Goal: Communication & Community: Participate in discussion

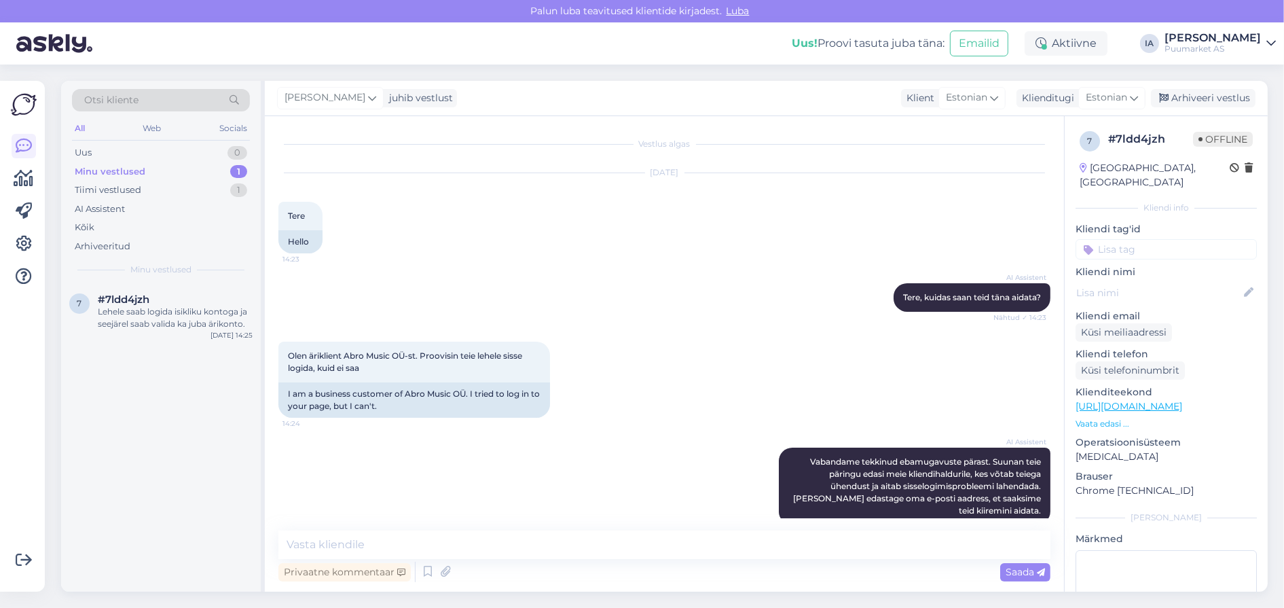
scroll to position [245, 0]
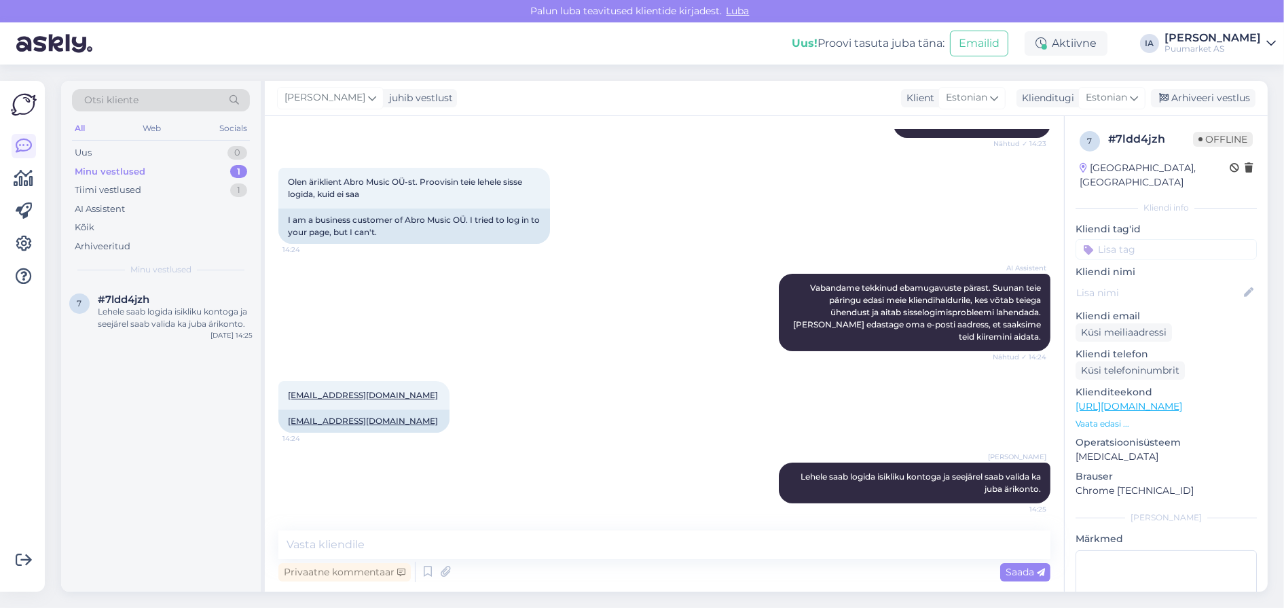
click at [121, 175] on div "Minu vestlused" at bounding box center [110, 172] width 71 height 14
click at [110, 160] on div "Uus 0" at bounding box center [161, 152] width 178 height 19
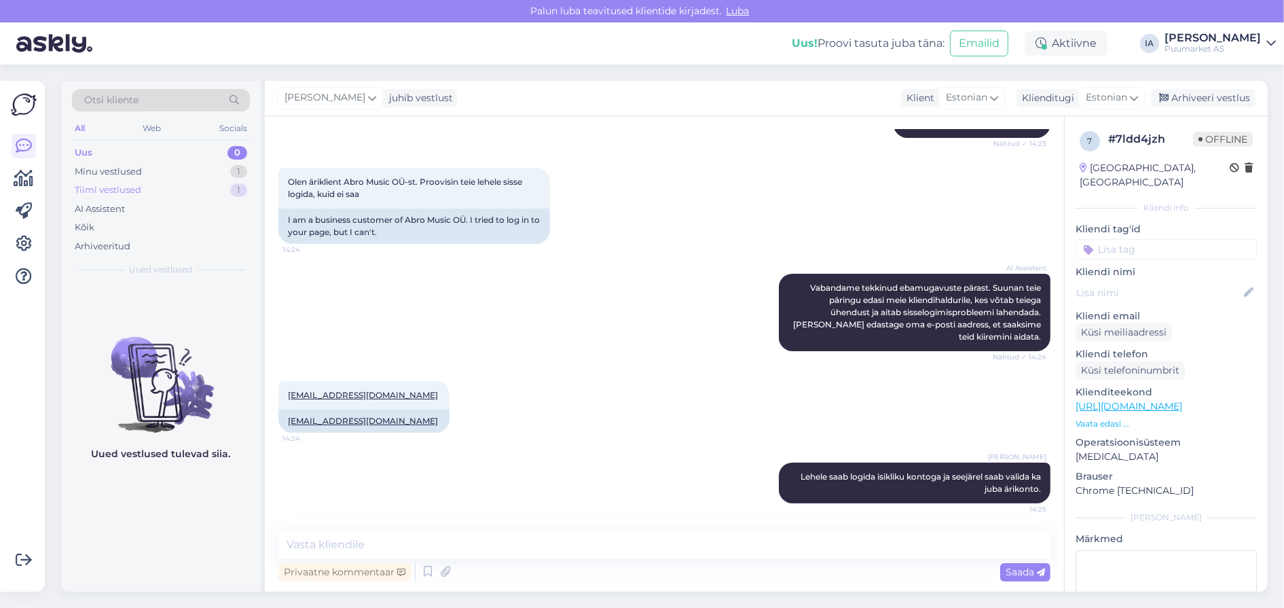
drag, startPoint x: 121, startPoint y: 202, endPoint x: 118, endPoint y: 195, distance: 7.9
click at [121, 197] on div "Tiimi vestlused" at bounding box center [108, 190] width 67 height 14
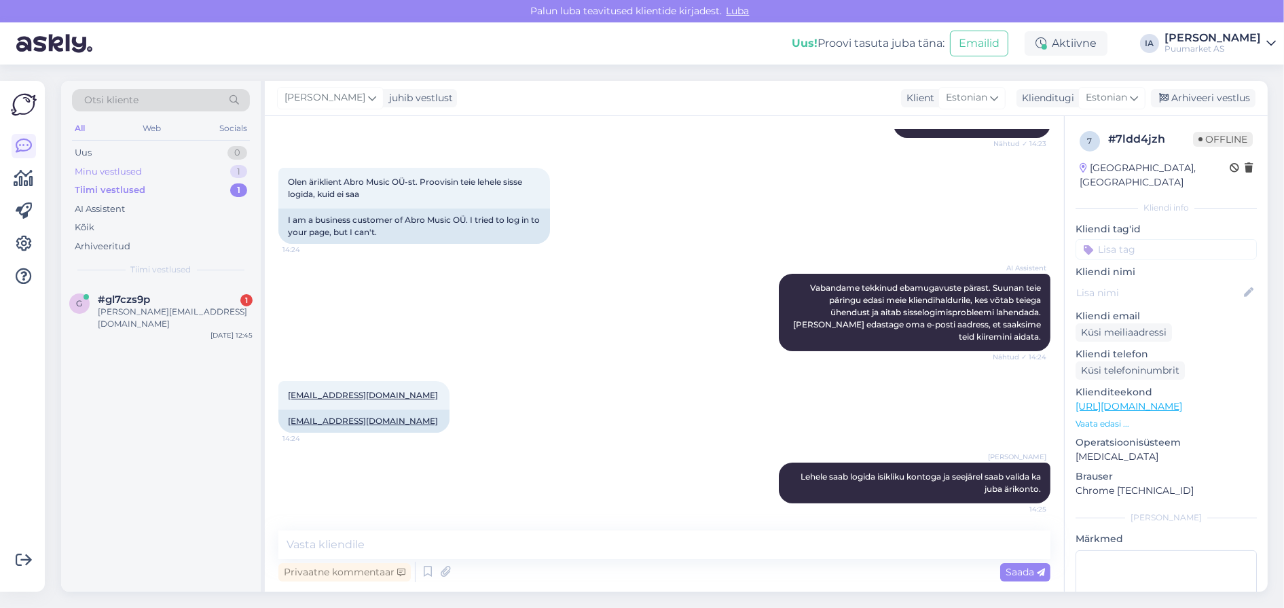
click at [109, 178] on div "Minu vestlused" at bounding box center [108, 172] width 67 height 14
click at [114, 197] on div "Tiimi vestlused" at bounding box center [108, 190] width 67 height 14
click at [157, 306] on div "#gl7czs9p 1" at bounding box center [175, 299] width 155 height 12
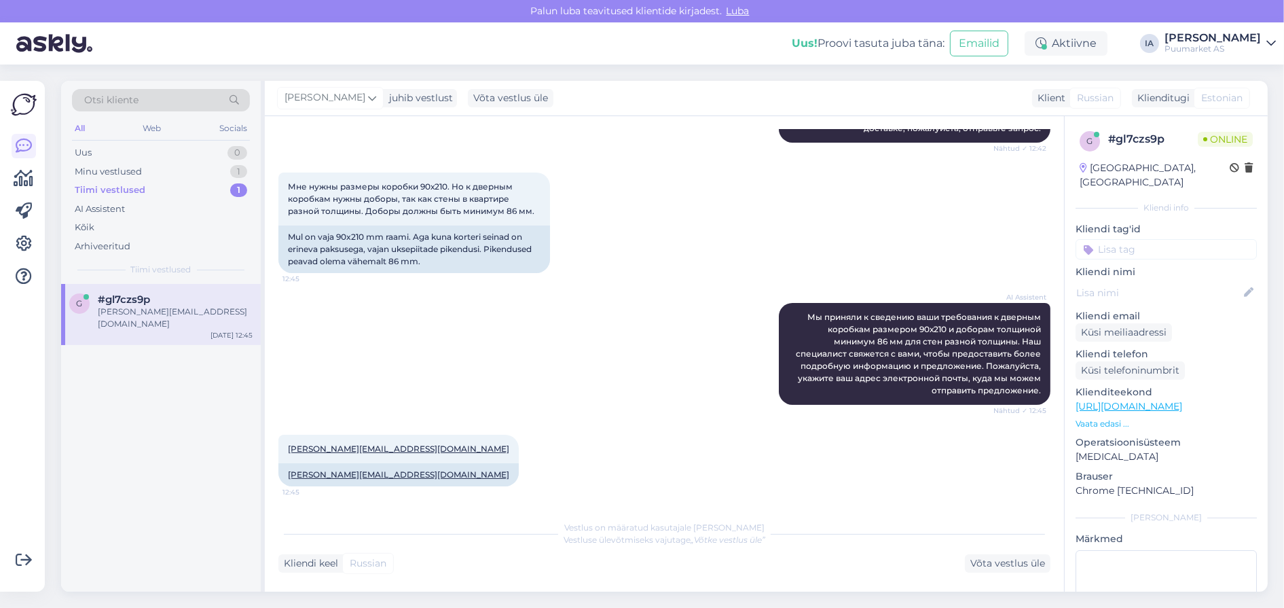
scroll to position [391, 0]
click at [122, 174] on div "Minu vestlused" at bounding box center [108, 172] width 67 height 14
click at [116, 197] on div "Tiimi vestlused" at bounding box center [108, 190] width 67 height 14
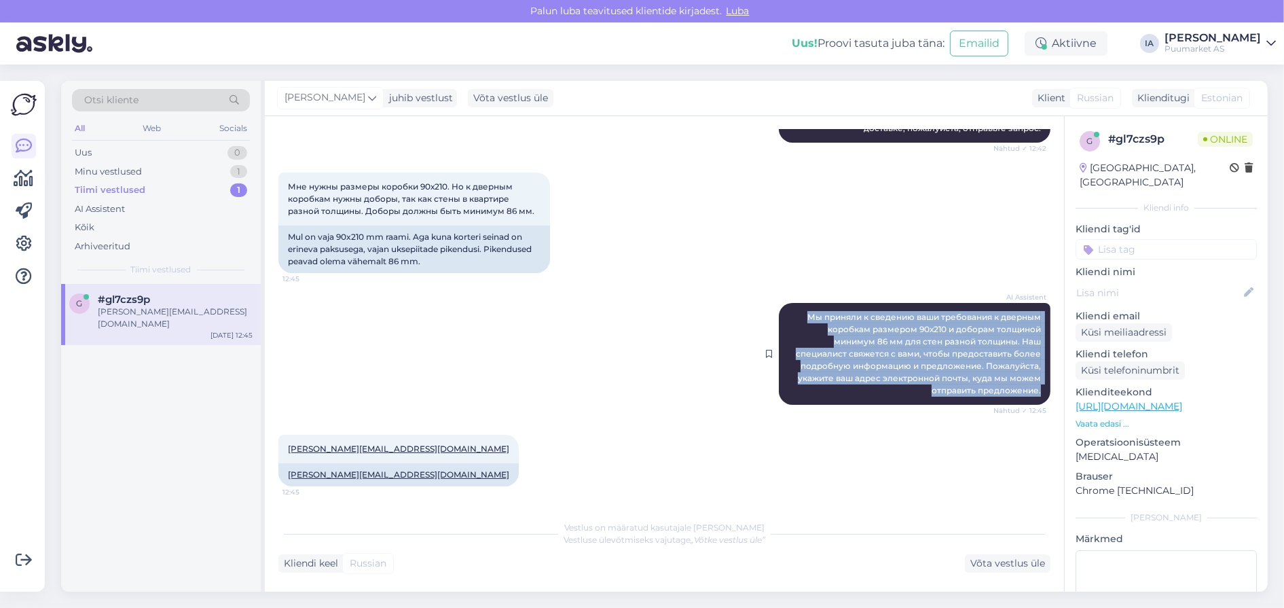
drag, startPoint x: 791, startPoint y: 270, endPoint x: 1033, endPoint y: 384, distance: 267.4
click at [1033, 384] on div "AI Assistent Мы приняли к сведению ваши требования к дверным коробкам размером …" at bounding box center [915, 354] width 272 height 102
copy span "Мы приняли к сведению ваши требования к дверным коробкам размером 90х210 и добо…"
click at [709, 288] on div "AI Assistent Мы приняли к сведению ваши требования к дверным коробкам размером …" at bounding box center [664, 354] width 772 height 132
